Goal: Task Accomplishment & Management: Use online tool/utility

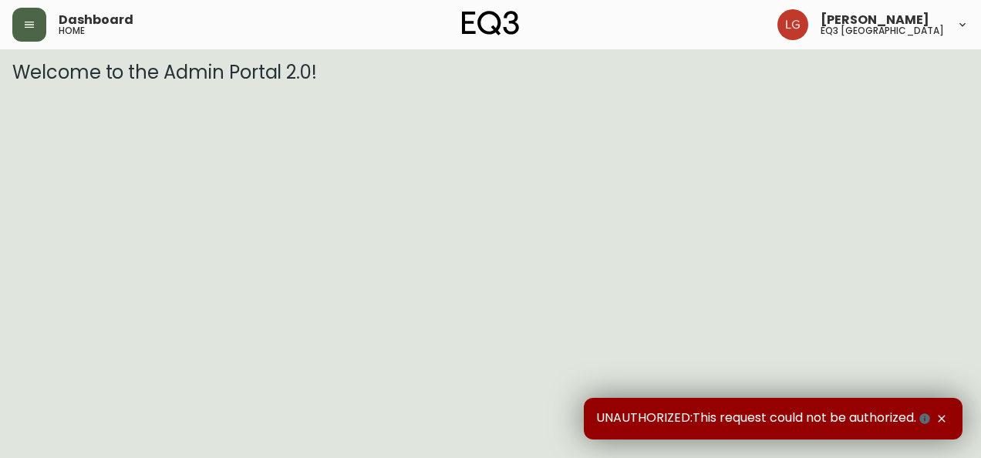
click at [34, 23] on icon "button" at bounding box center [29, 25] width 12 height 12
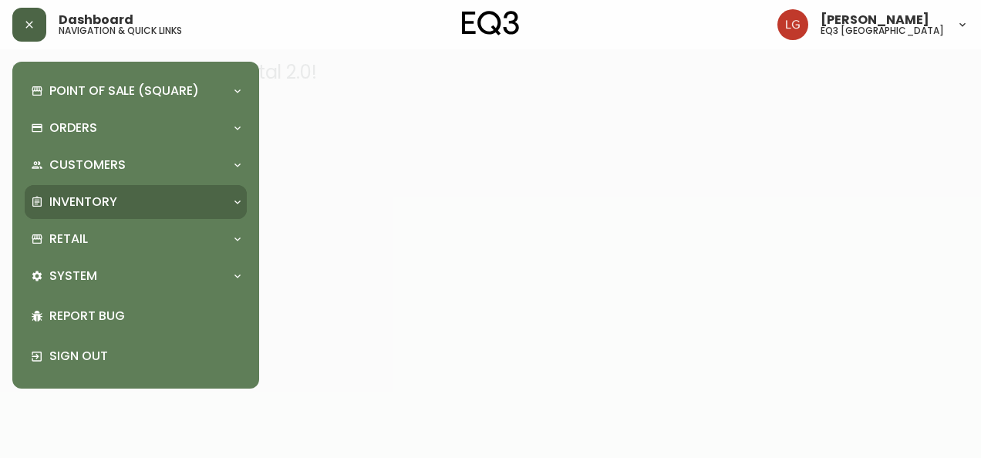
click at [91, 219] on div "Point of Sale (Square) Payments Virtual Terminal Transactions Search Terminals …" at bounding box center [136, 225] width 222 height 302
click at [91, 210] on p "Inventory" at bounding box center [83, 202] width 68 height 17
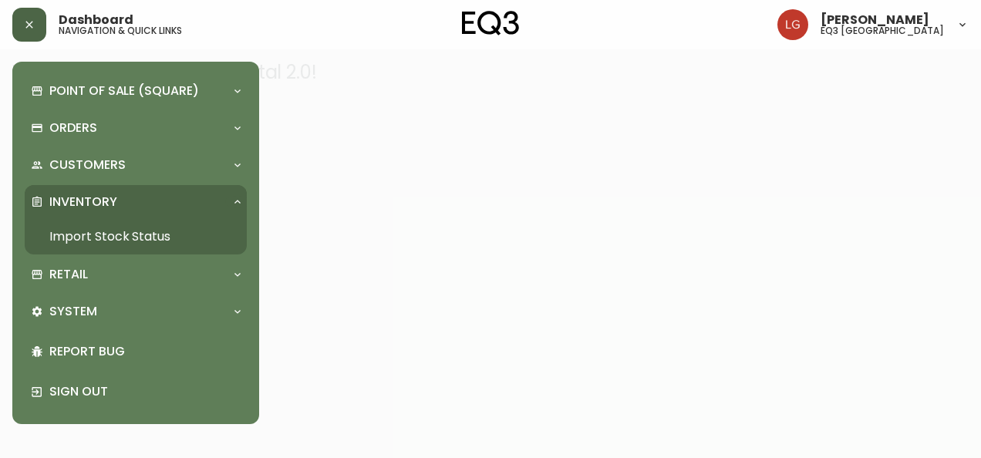
click at [99, 231] on link "Import Stock Status" at bounding box center [136, 236] width 222 height 35
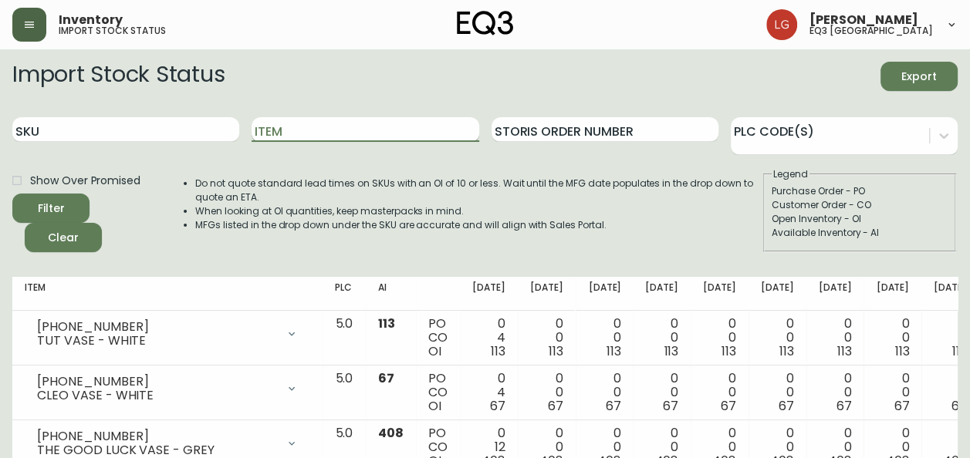
click at [302, 125] on input "Item" at bounding box center [365, 129] width 227 height 25
type input "candle"
click at [12, 194] on button "Filter" at bounding box center [50, 208] width 77 height 29
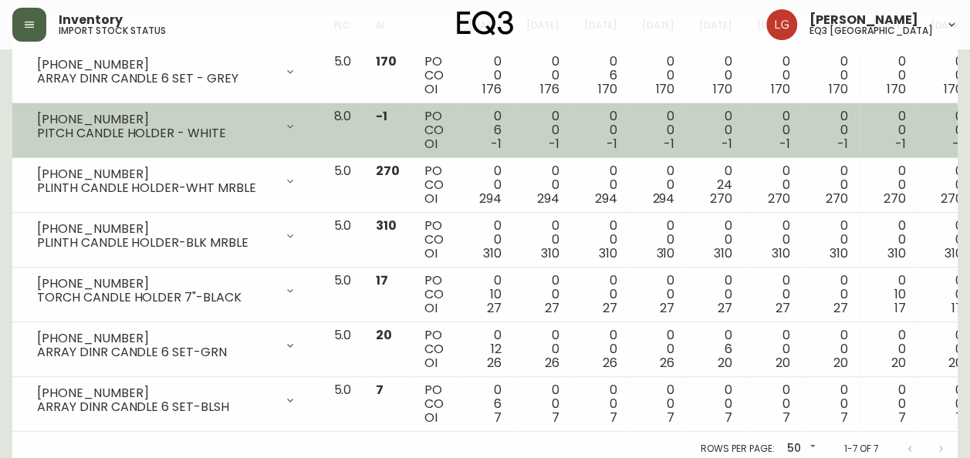
scroll to position [280, 0]
